Goal: Find specific page/section: Find specific page/section

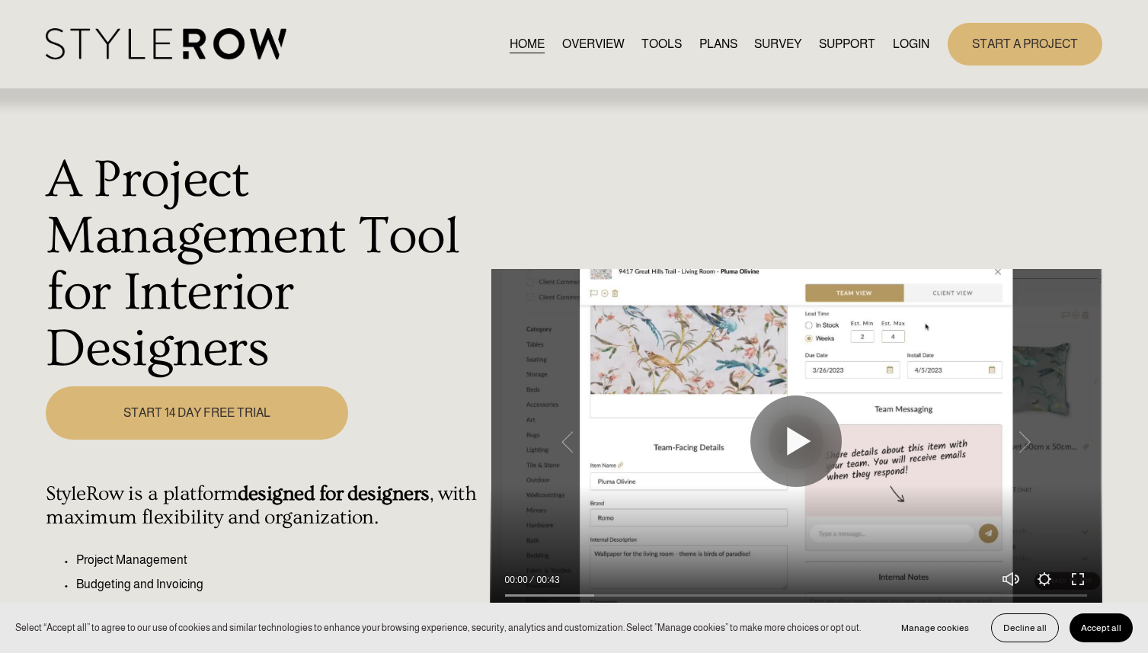
click at [907, 45] on link "LOGIN" at bounding box center [911, 44] width 37 height 21
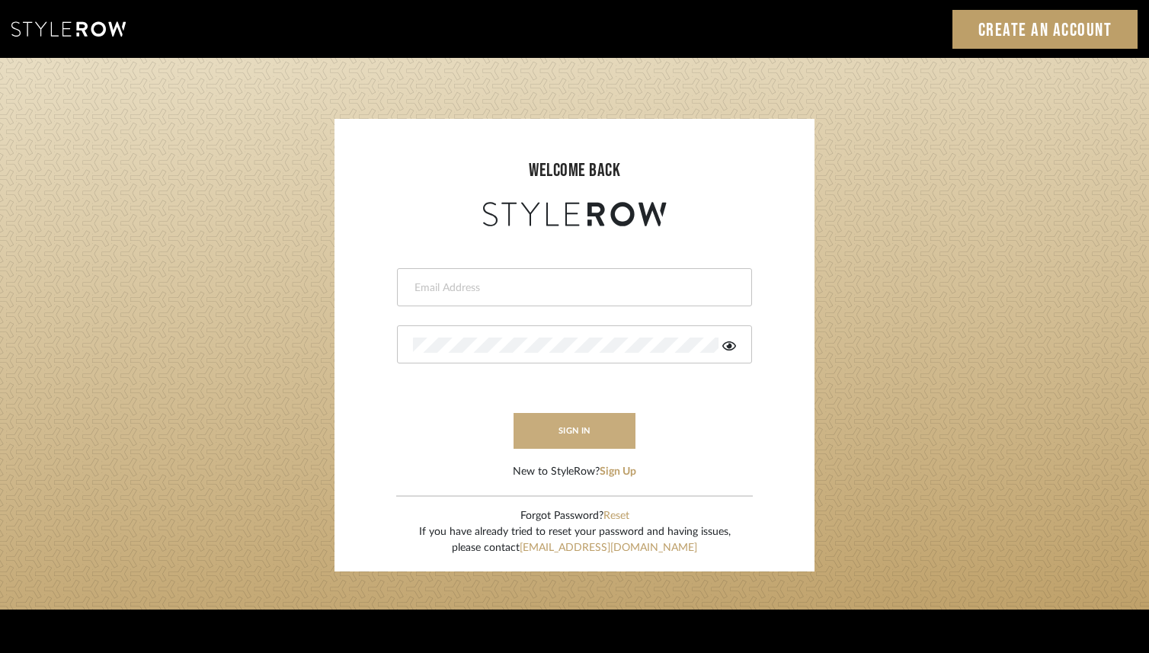
type input "lindsey@lindseymillerinteriors.com"
click at [577, 433] on button "sign in" at bounding box center [574, 431] width 122 height 36
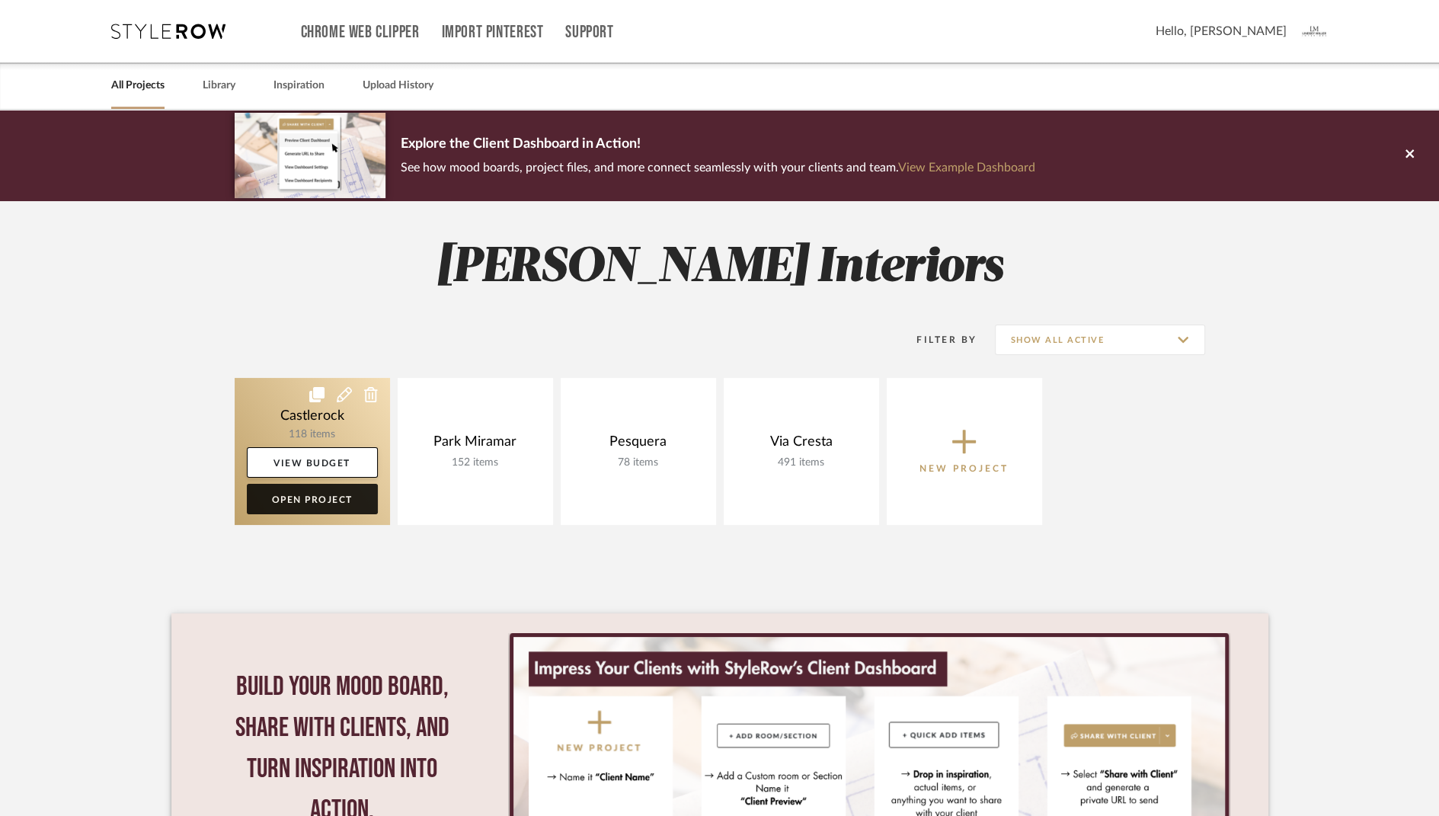
click at [305, 495] on link "Open Project" at bounding box center [312, 499] width 131 height 30
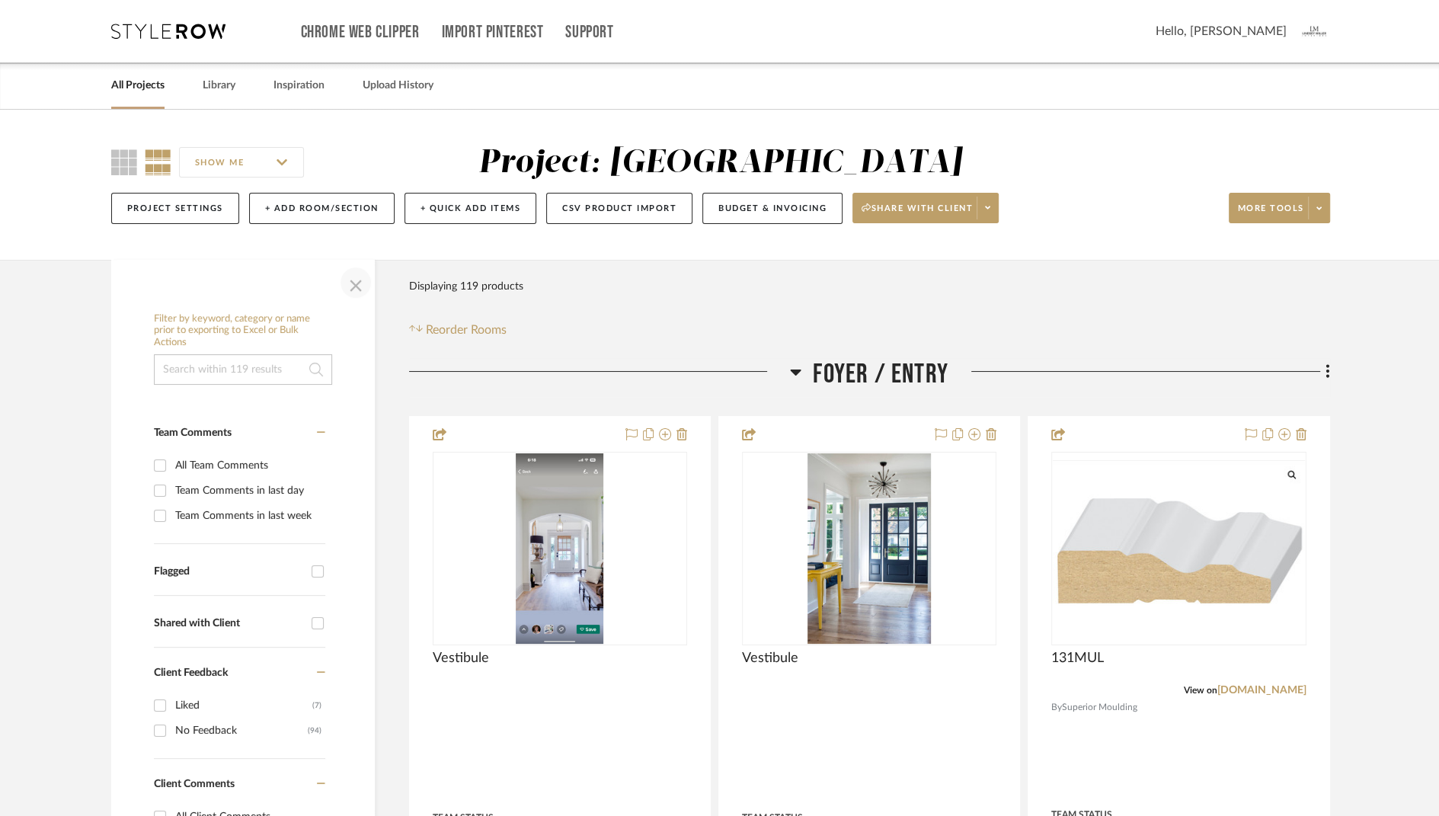
click at [357, 286] on span "button" at bounding box center [355, 282] width 37 height 37
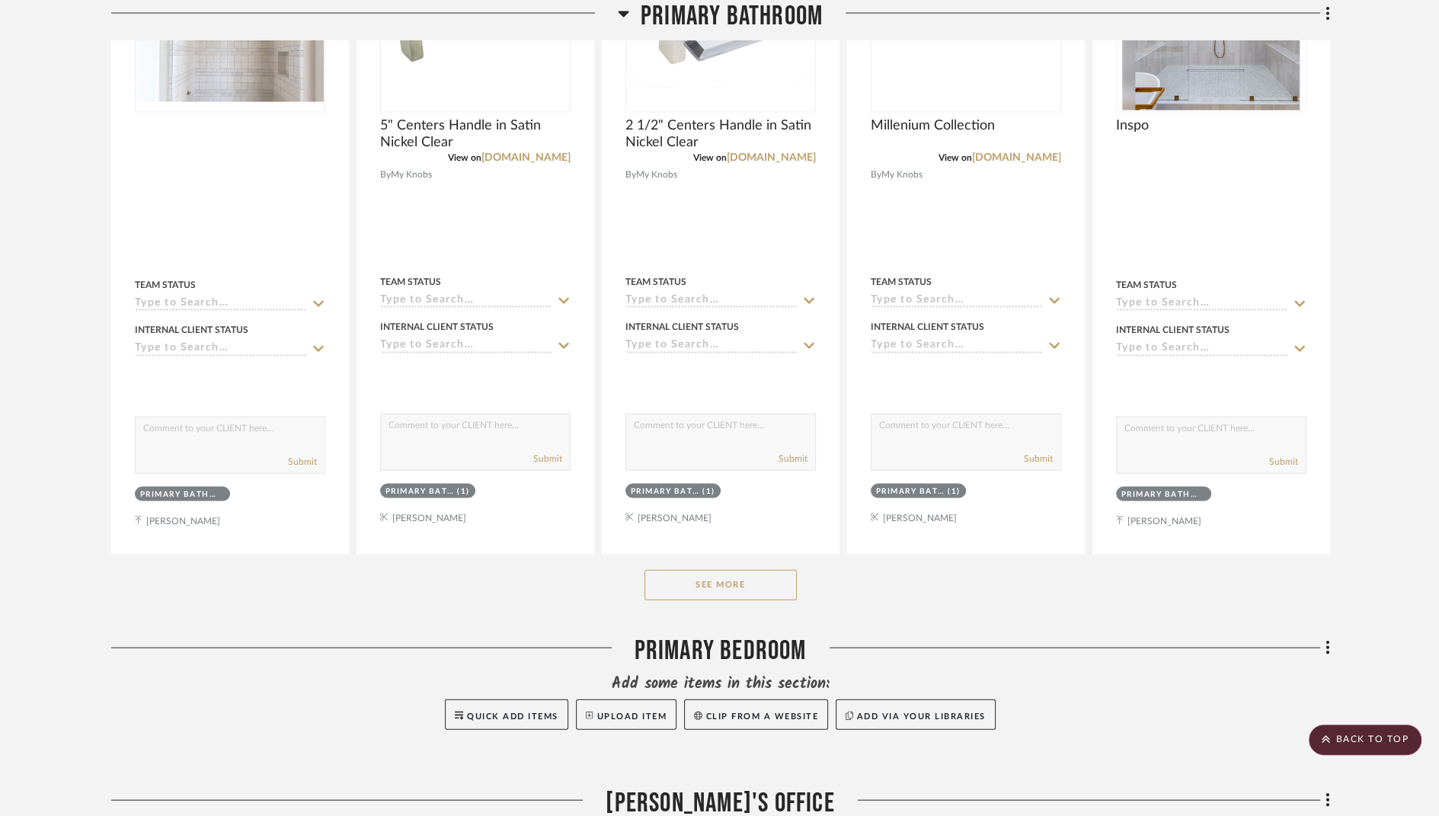
scroll to position [3082, 0]
click at [717, 575] on button "See More" at bounding box center [720, 584] width 152 height 30
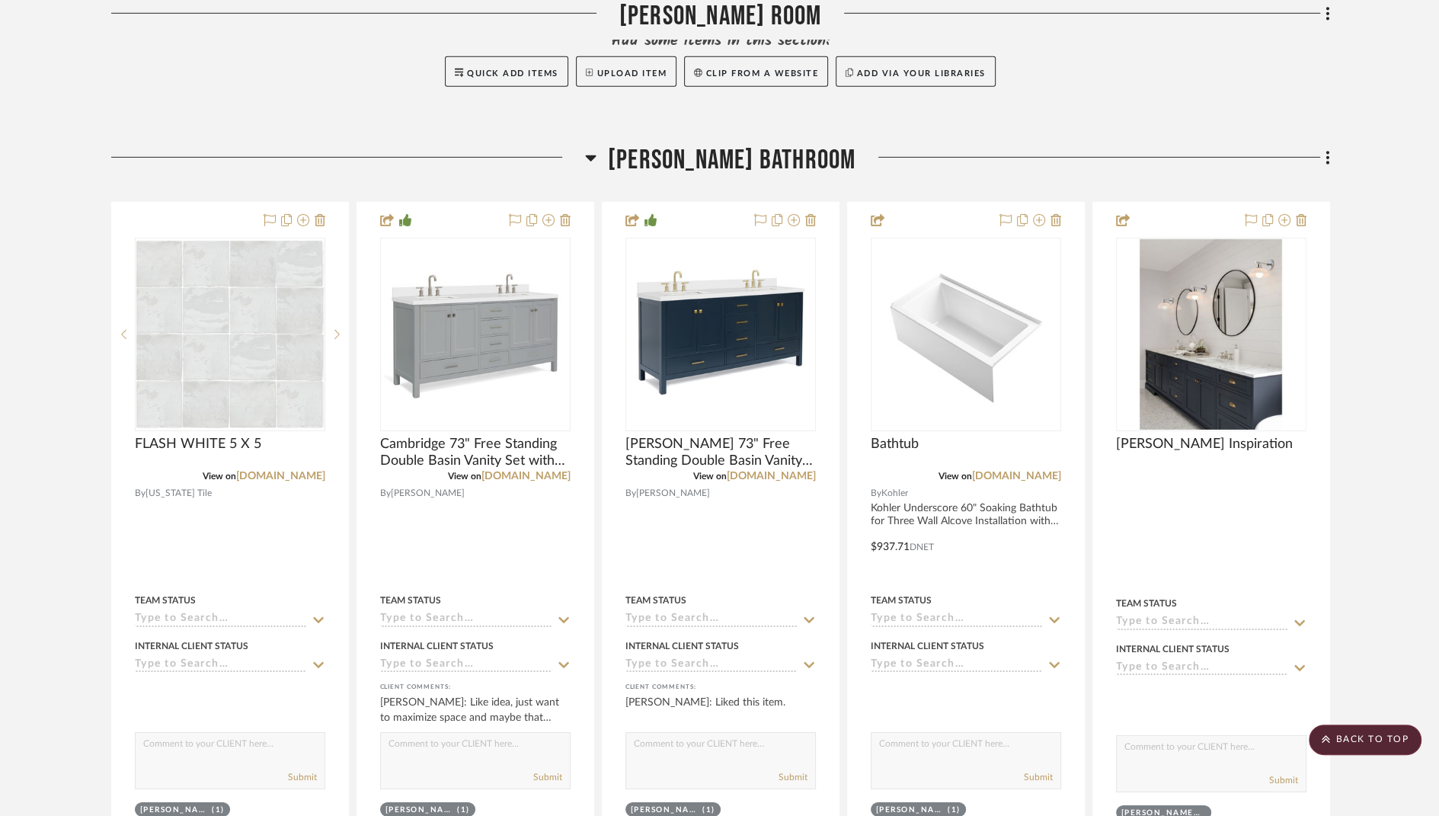
scroll to position [4710, 0]
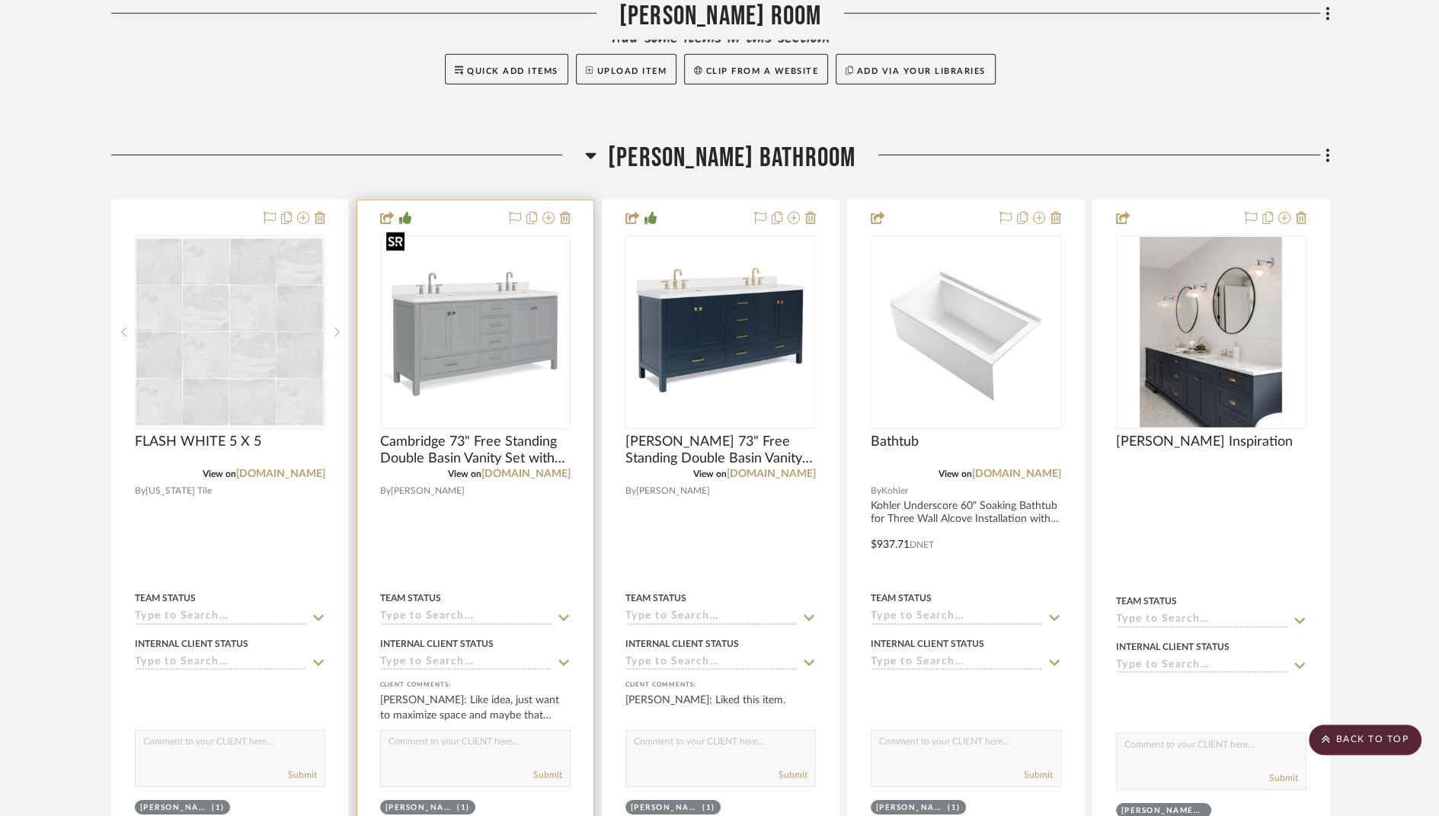
click at [478, 327] on img "0" at bounding box center [475, 331] width 187 height 187
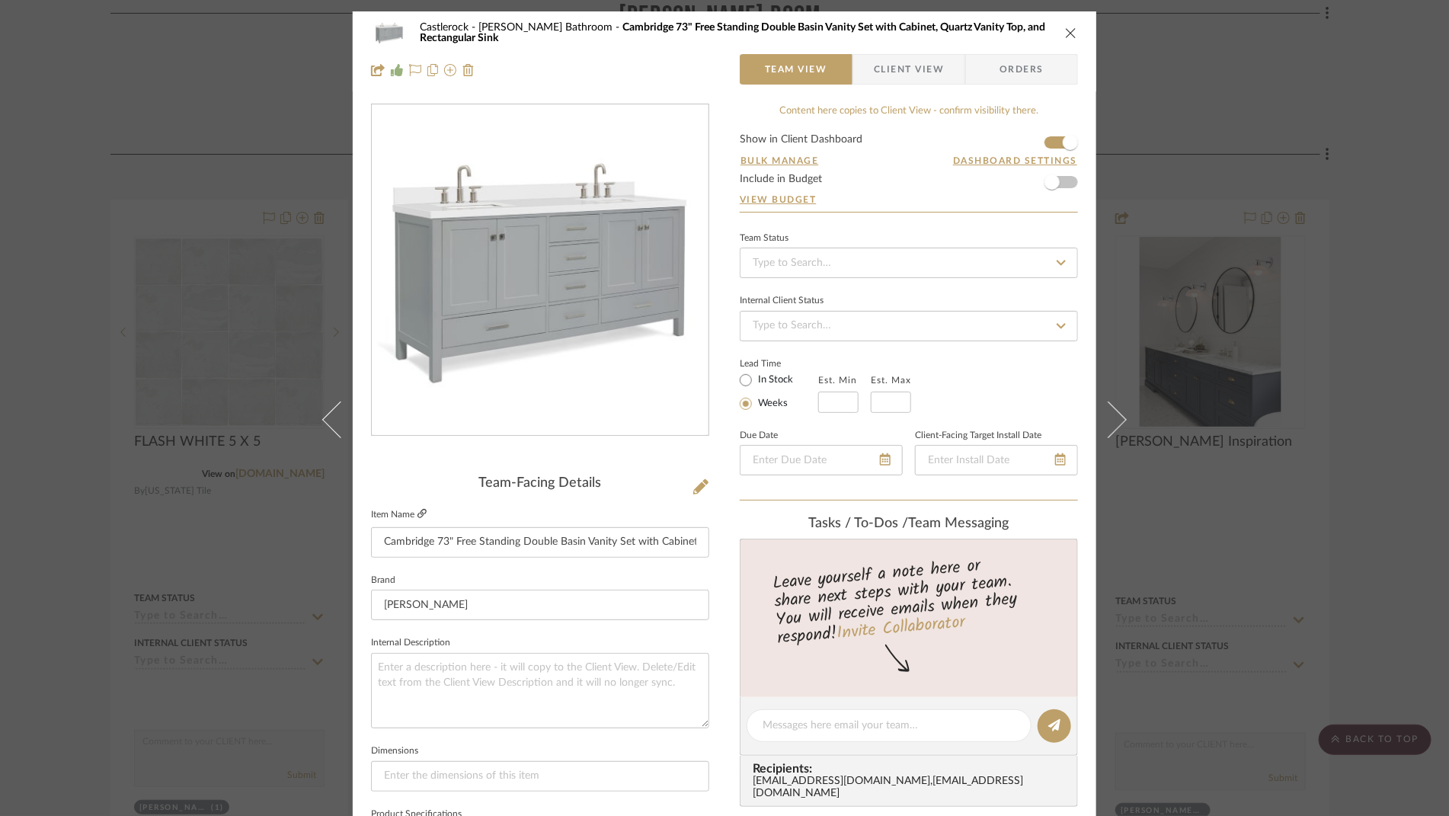
click at [421, 511] on icon at bounding box center [421, 513] width 9 height 9
click at [1067, 27] on icon "close" at bounding box center [1071, 33] width 12 height 12
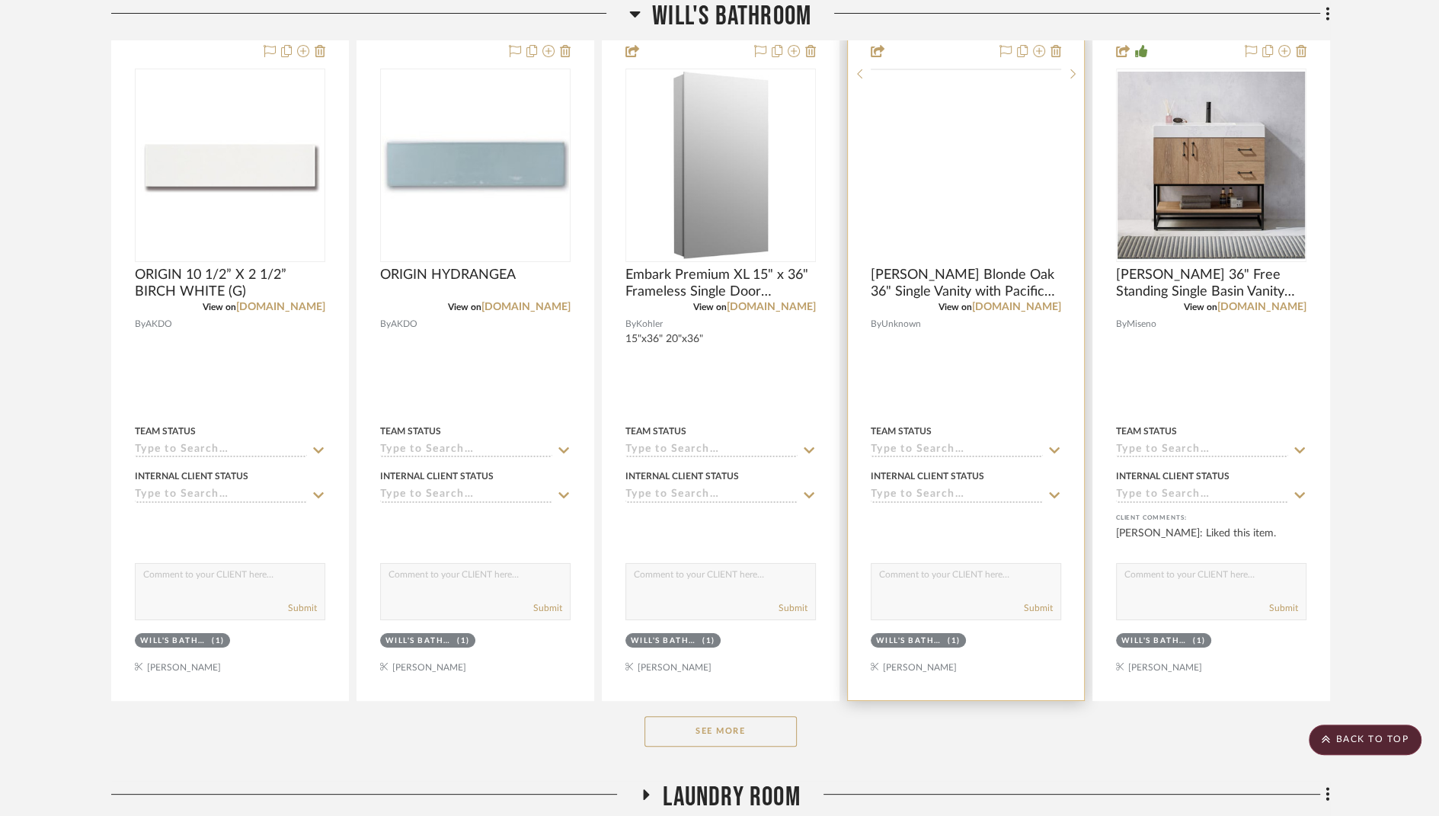
scroll to position [5779, 0]
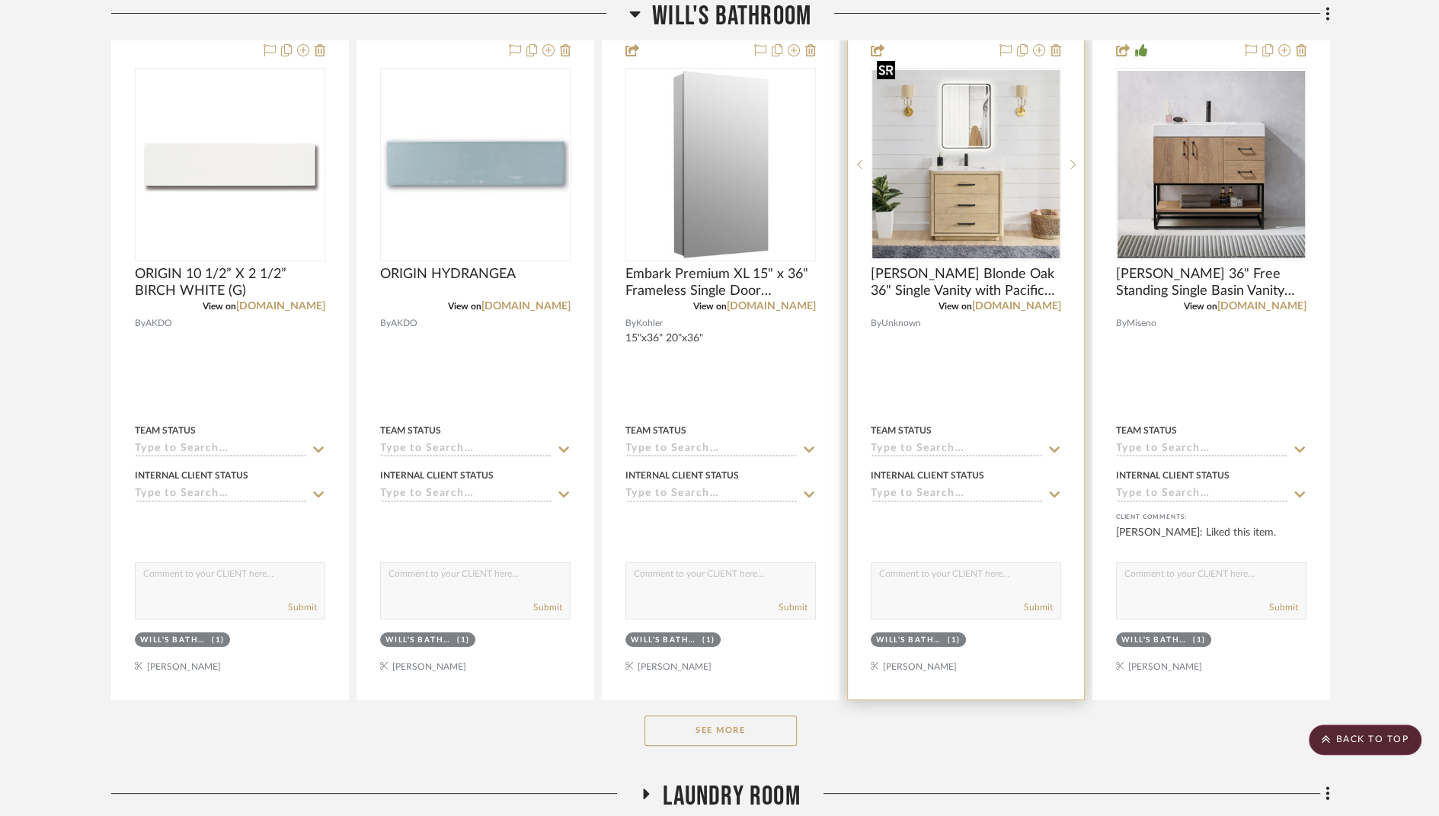
click at [952, 198] on img "0" at bounding box center [965, 164] width 187 height 188
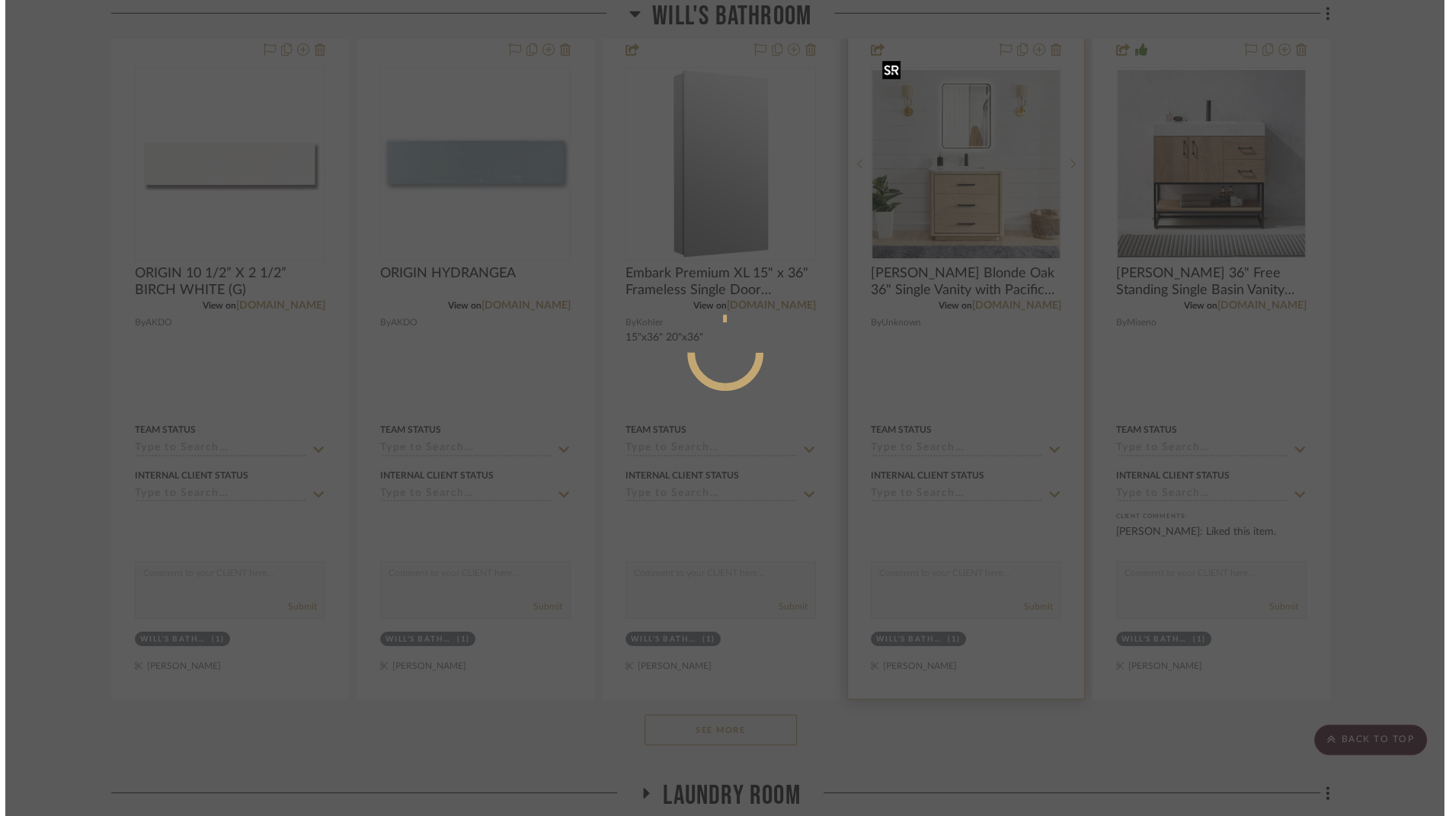
scroll to position [0, 0]
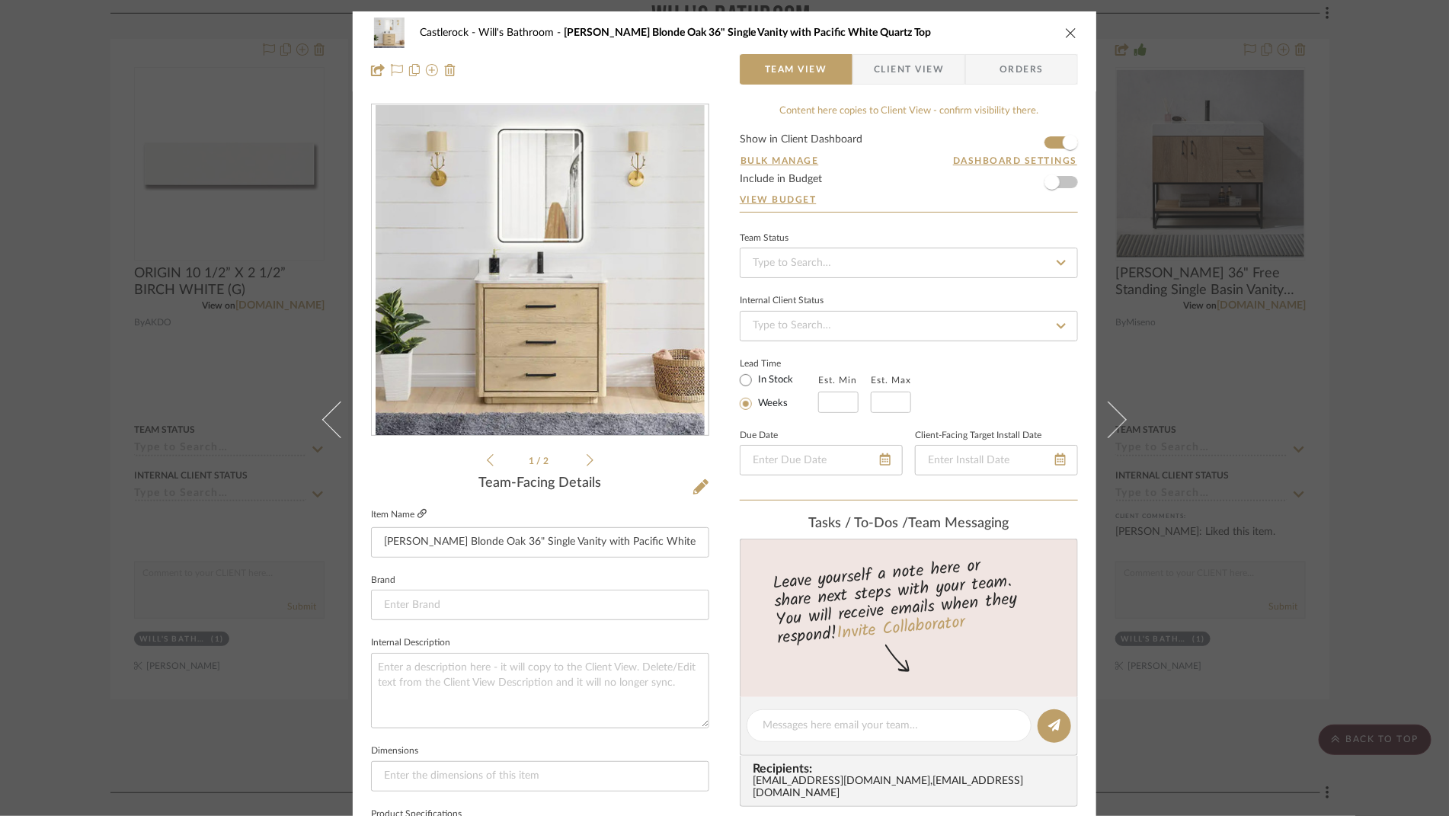
click at [417, 513] on icon at bounding box center [421, 513] width 9 height 9
click at [1070, 32] on icon "close" at bounding box center [1071, 33] width 12 height 12
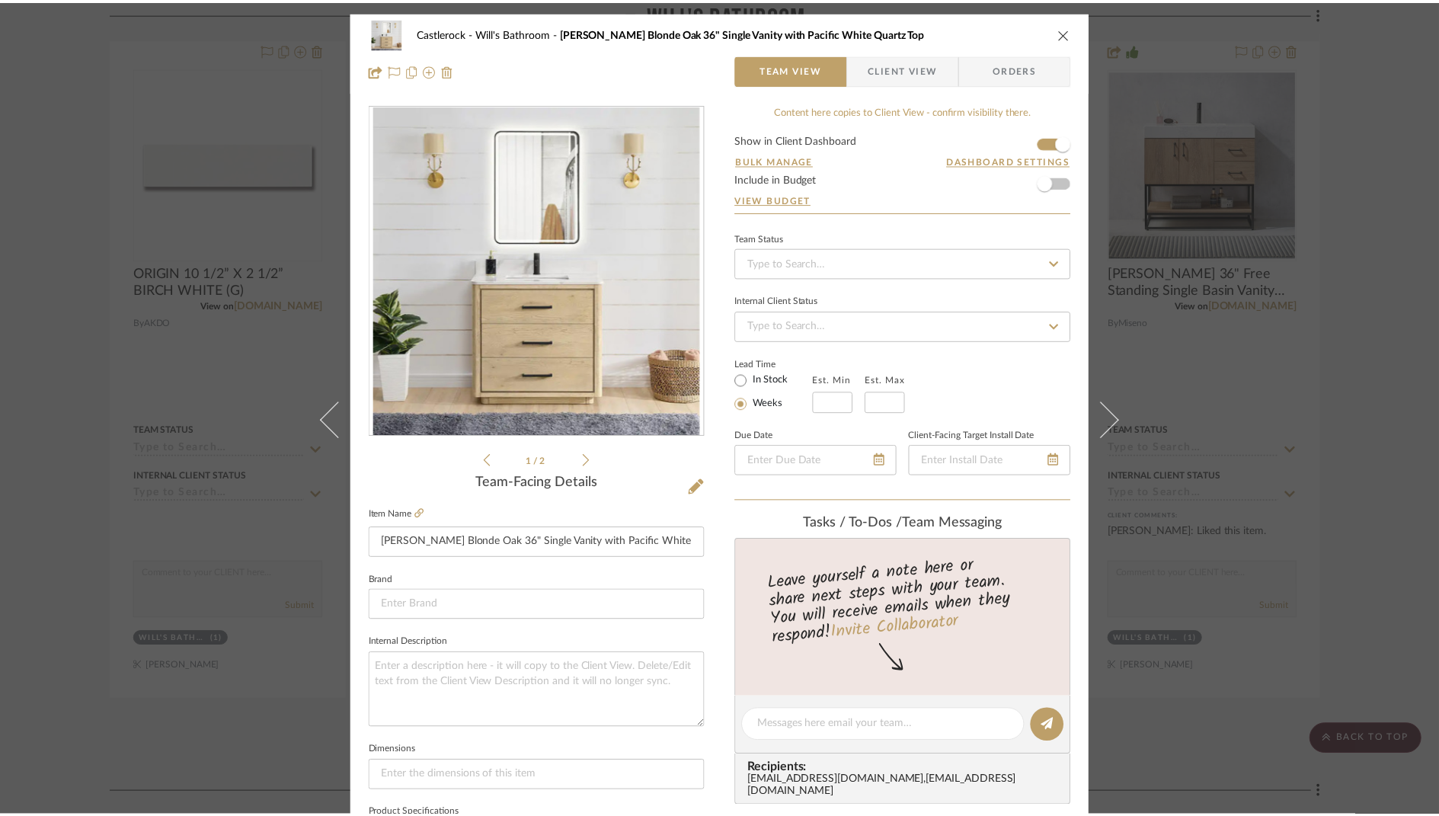
scroll to position [5779, 0]
